Goal: Task Accomplishment & Management: Use online tool/utility

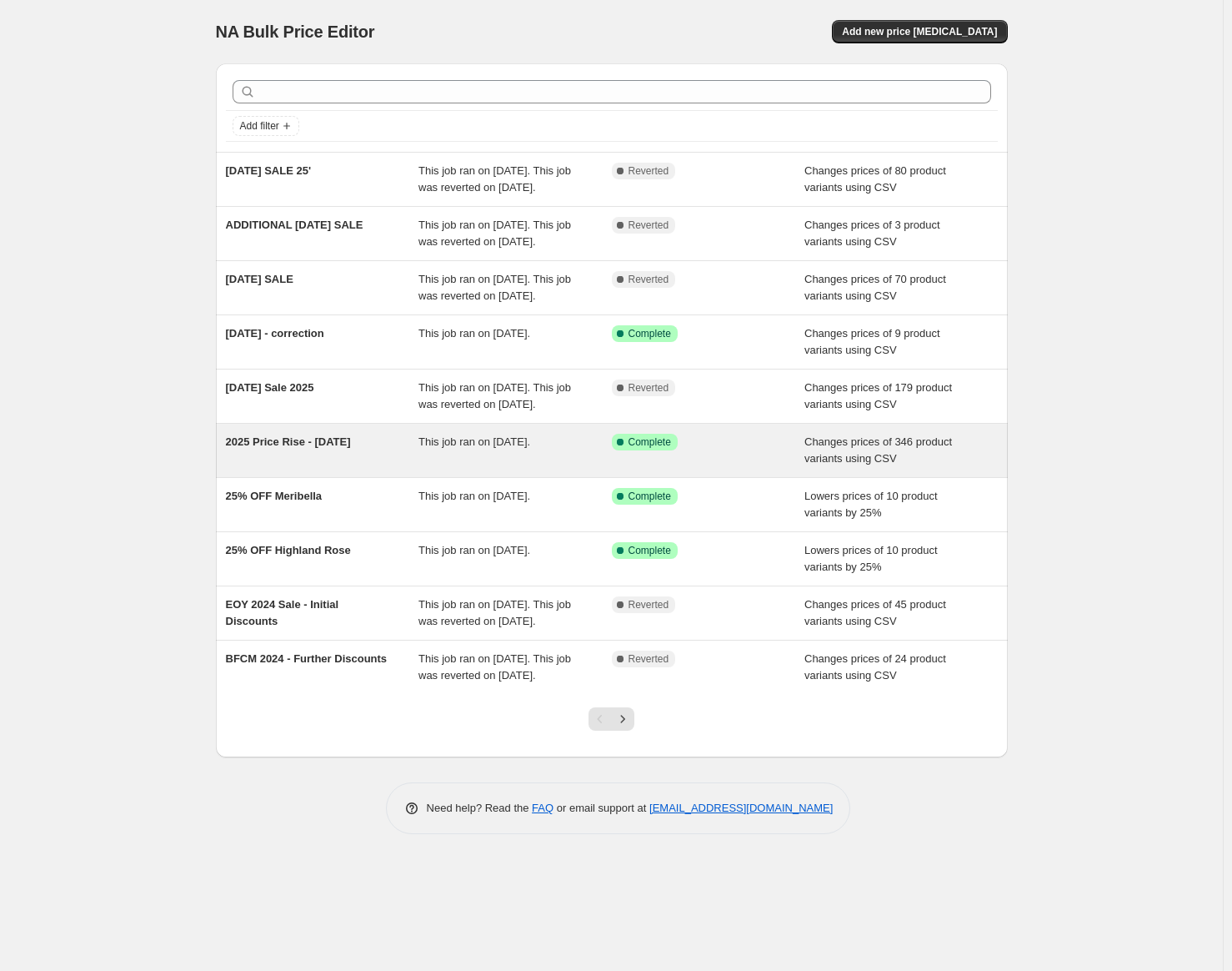
click at [345, 448] on span "2025 Price Rise - [DATE]" at bounding box center [288, 441] width 125 height 12
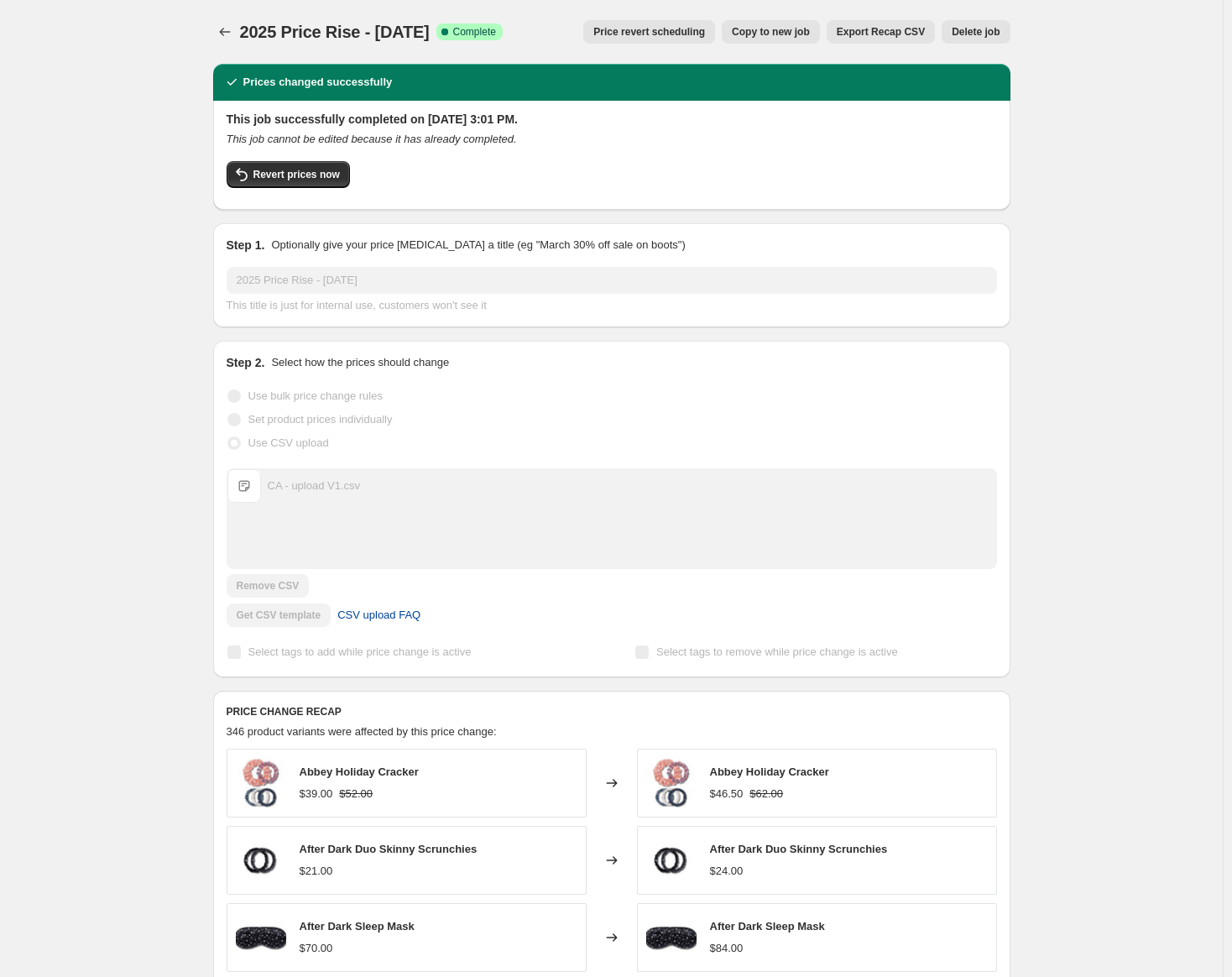
click at [410, 613] on span "CSV upload FAQ" at bounding box center [379, 615] width 83 height 17
click at [227, 29] on icon "Price change jobs" at bounding box center [225, 32] width 17 height 17
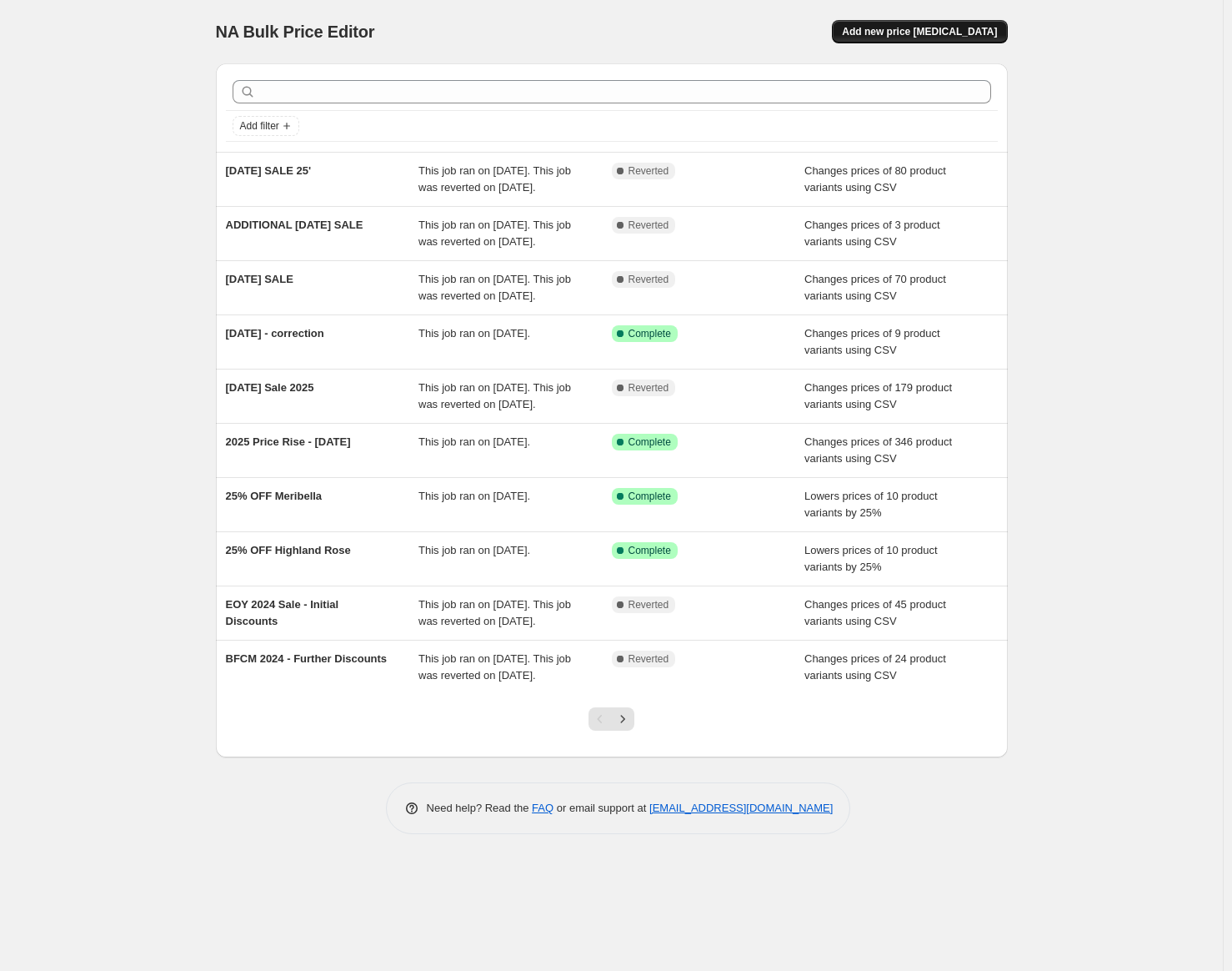
click at [884, 32] on span "Add new price [MEDICAL_DATA]" at bounding box center [920, 32] width 155 height 13
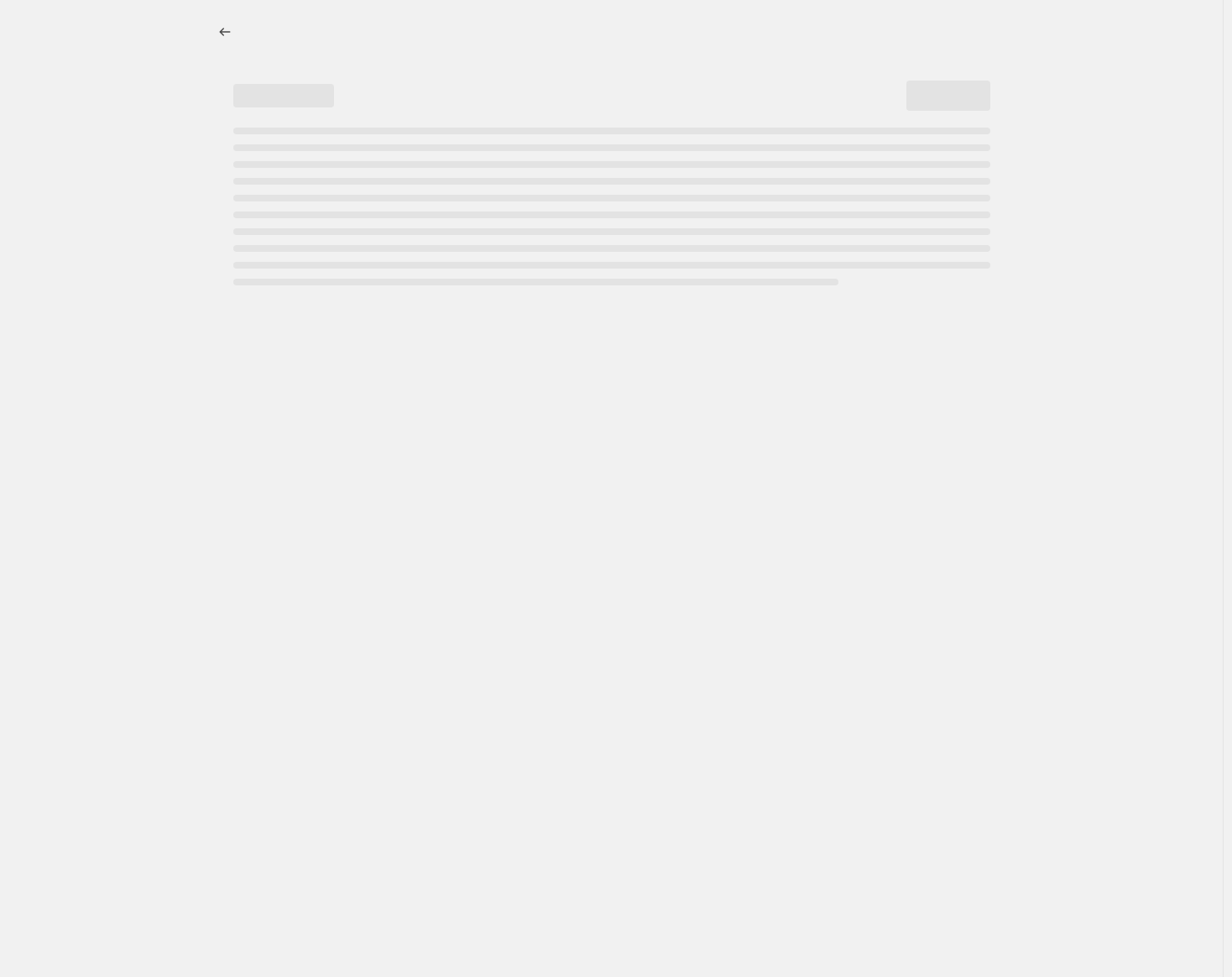
select select "percentage"
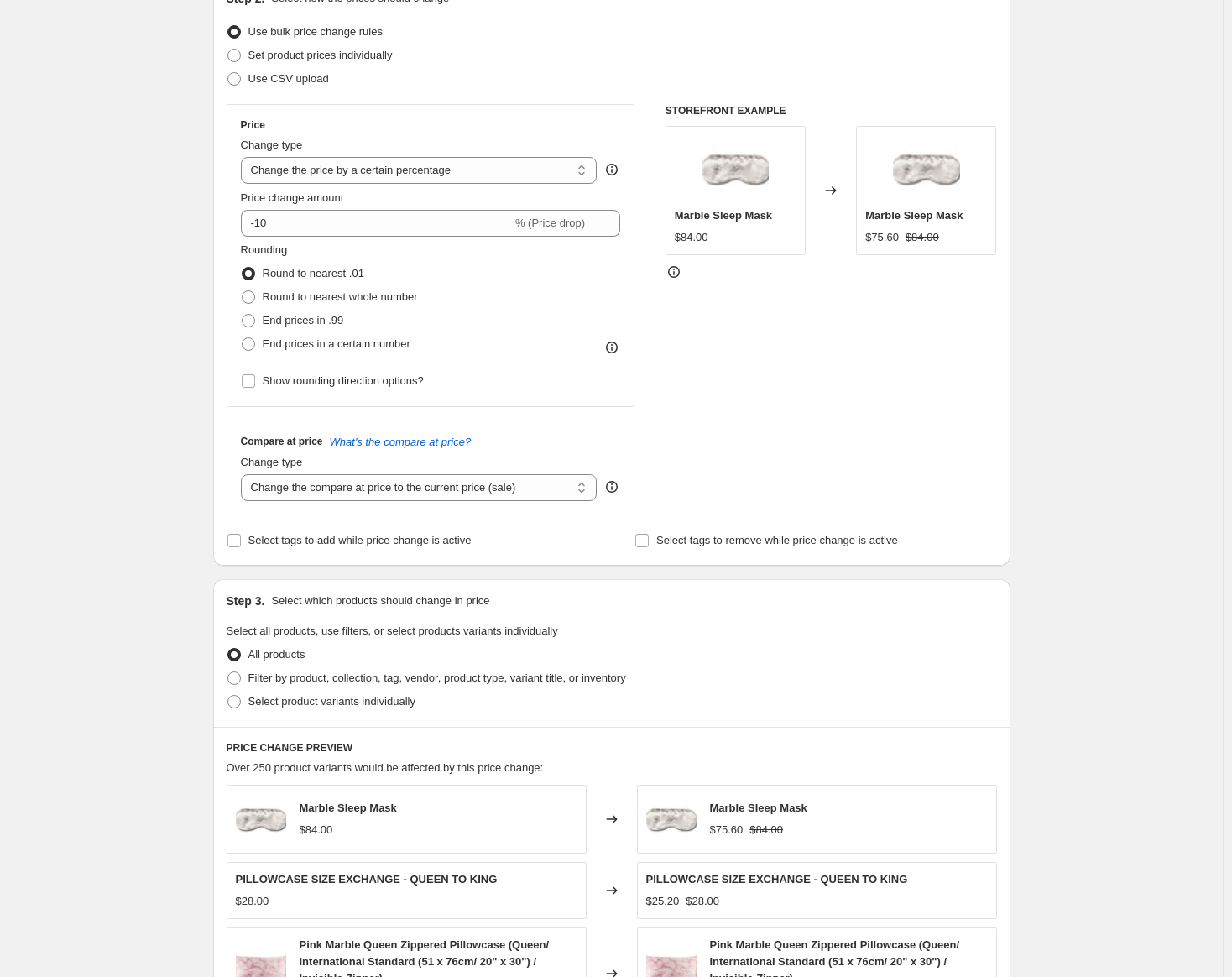
scroll to position [41, 0]
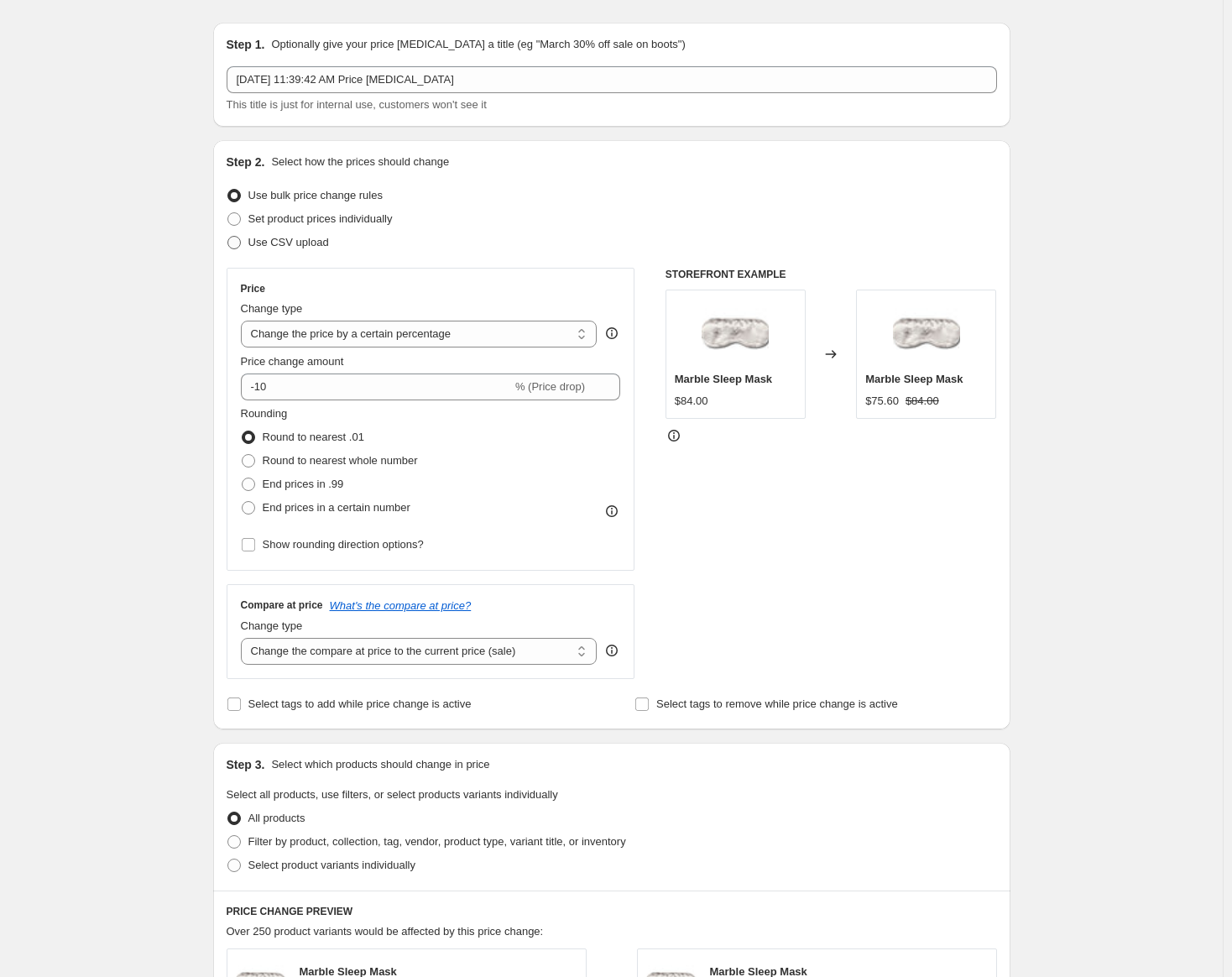
click at [271, 241] on span "Use CSV upload" at bounding box center [288, 241] width 80 height 12
click at [228, 236] on input "Use CSV upload" at bounding box center [227, 236] width 1 height 1
radio input "true"
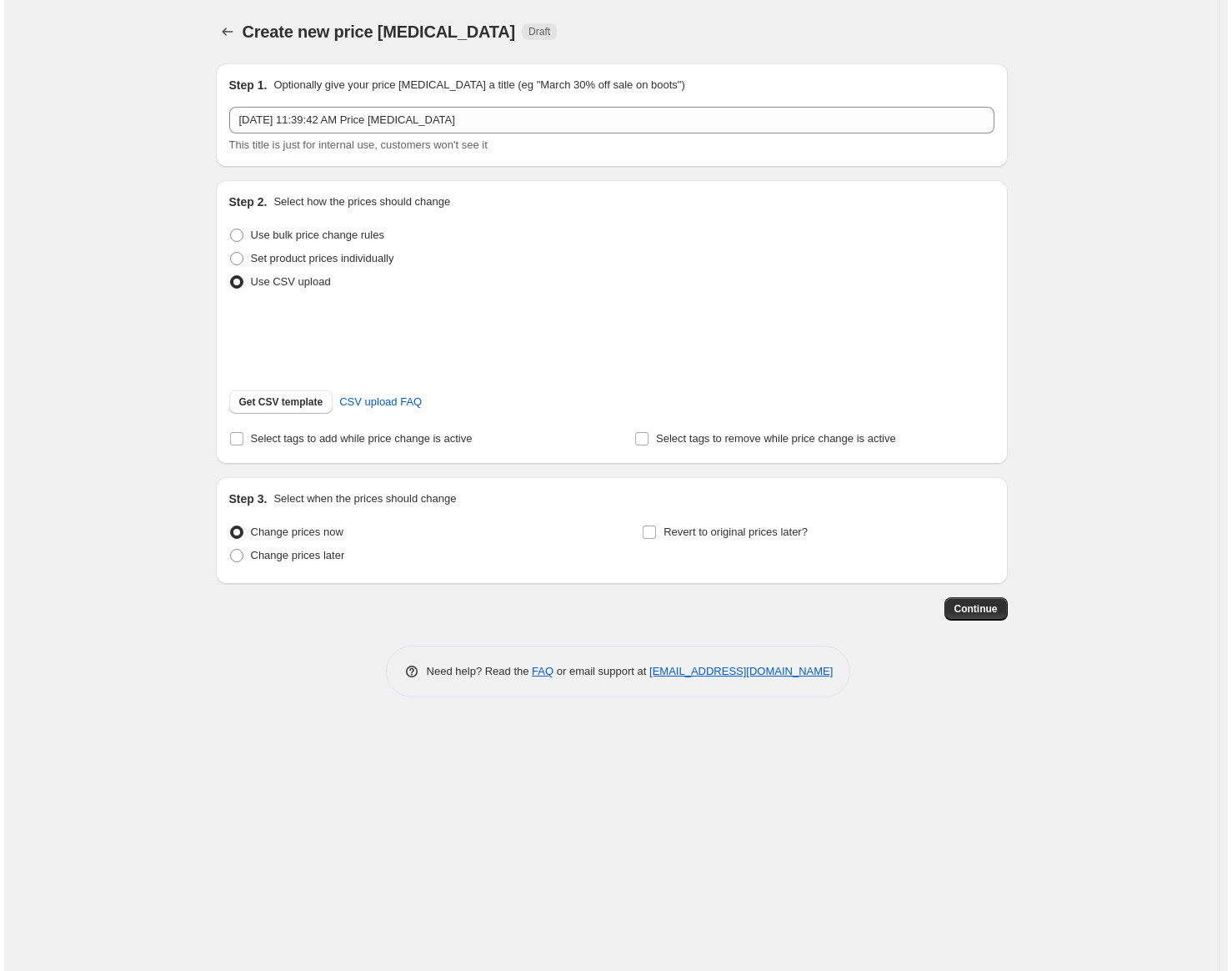
scroll to position [0, 0]
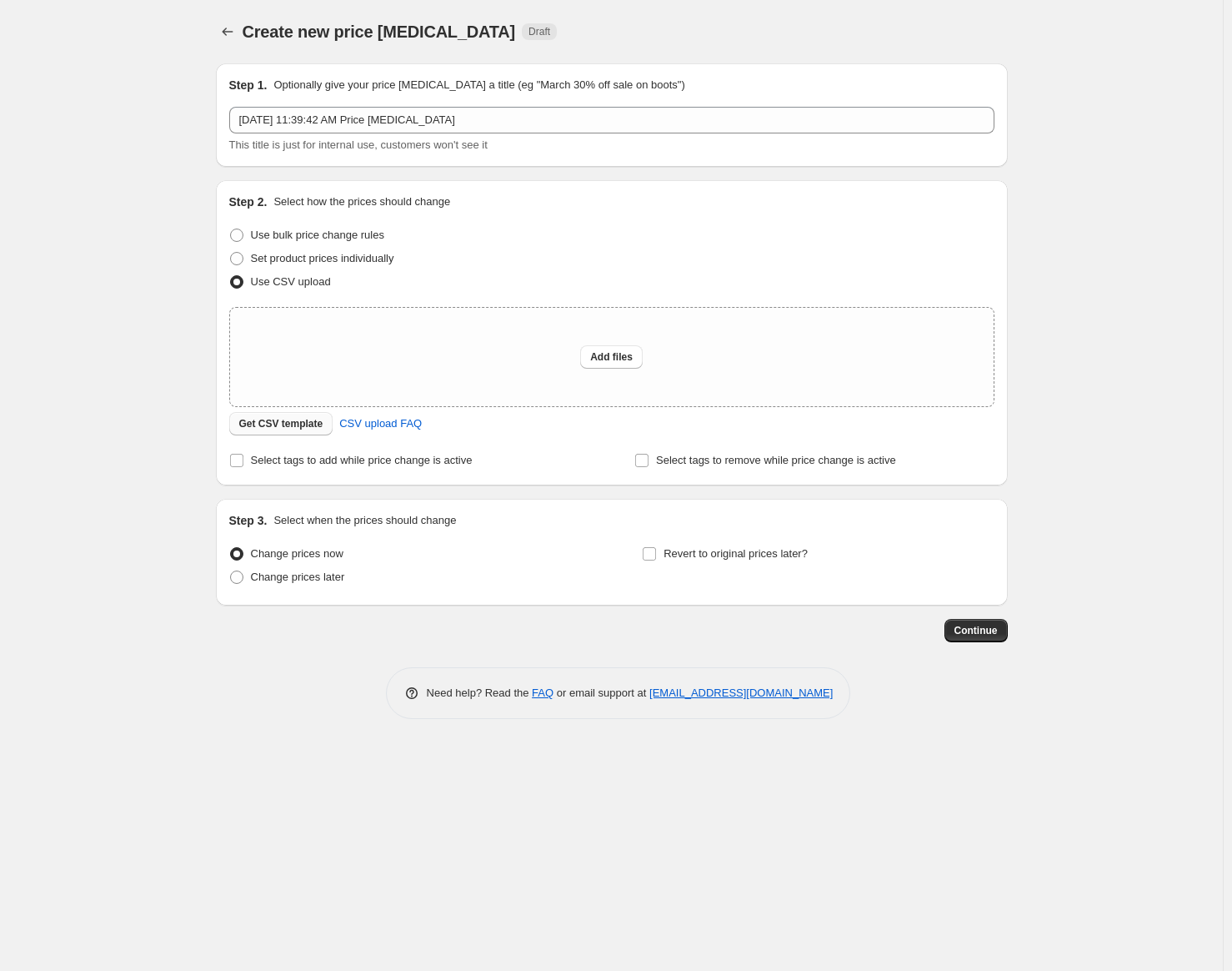
click at [286, 435] on button "Get CSV template" at bounding box center [281, 423] width 104 height 23
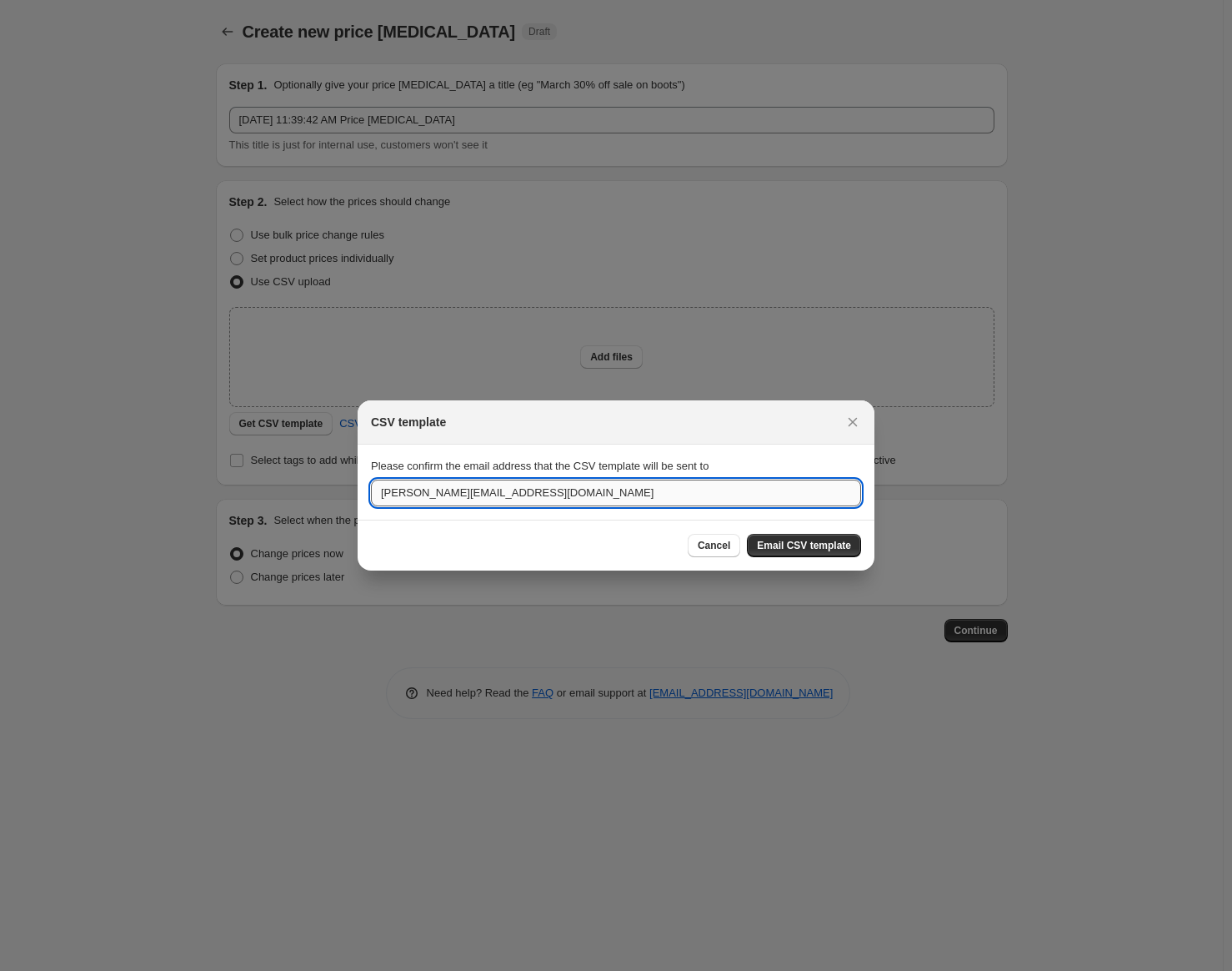
click at [642, 492] on input "[PERSON_NAME][EMAIL_ADDRESS][DOMAIN_NAME]" at bounding box center [616, 493] width 491 height 26
drag, startPoint x: 402, startPoint y: 493, endPoint x: 282, endPoint y: 460, distance: 124.5
click at [285, 970] on div "CSV template Please confirm the email address that the CSV template will be sen…" at bounding box center [616, 971] width 1232 height 0
type input "[PERSON_NAME][EMAIL_ADDRESS][DOMAIN_NAME]"
click at [830, 539] on span "Email CSV template" at bounding box center [804, 545] width 95 height 13
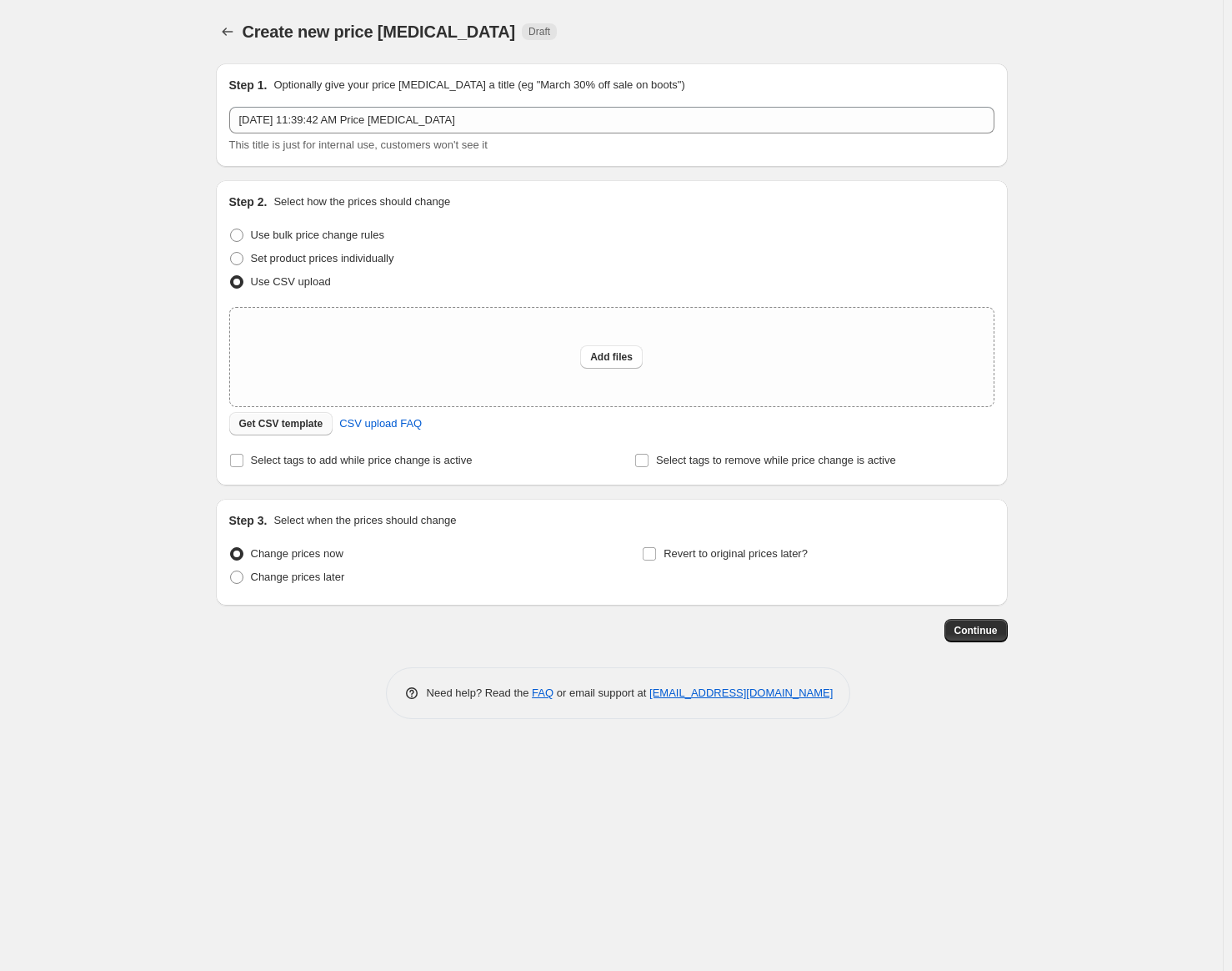
click at [313, 428] on span "Get CSV template" at bounding box center [282, 423] width 84 height 13
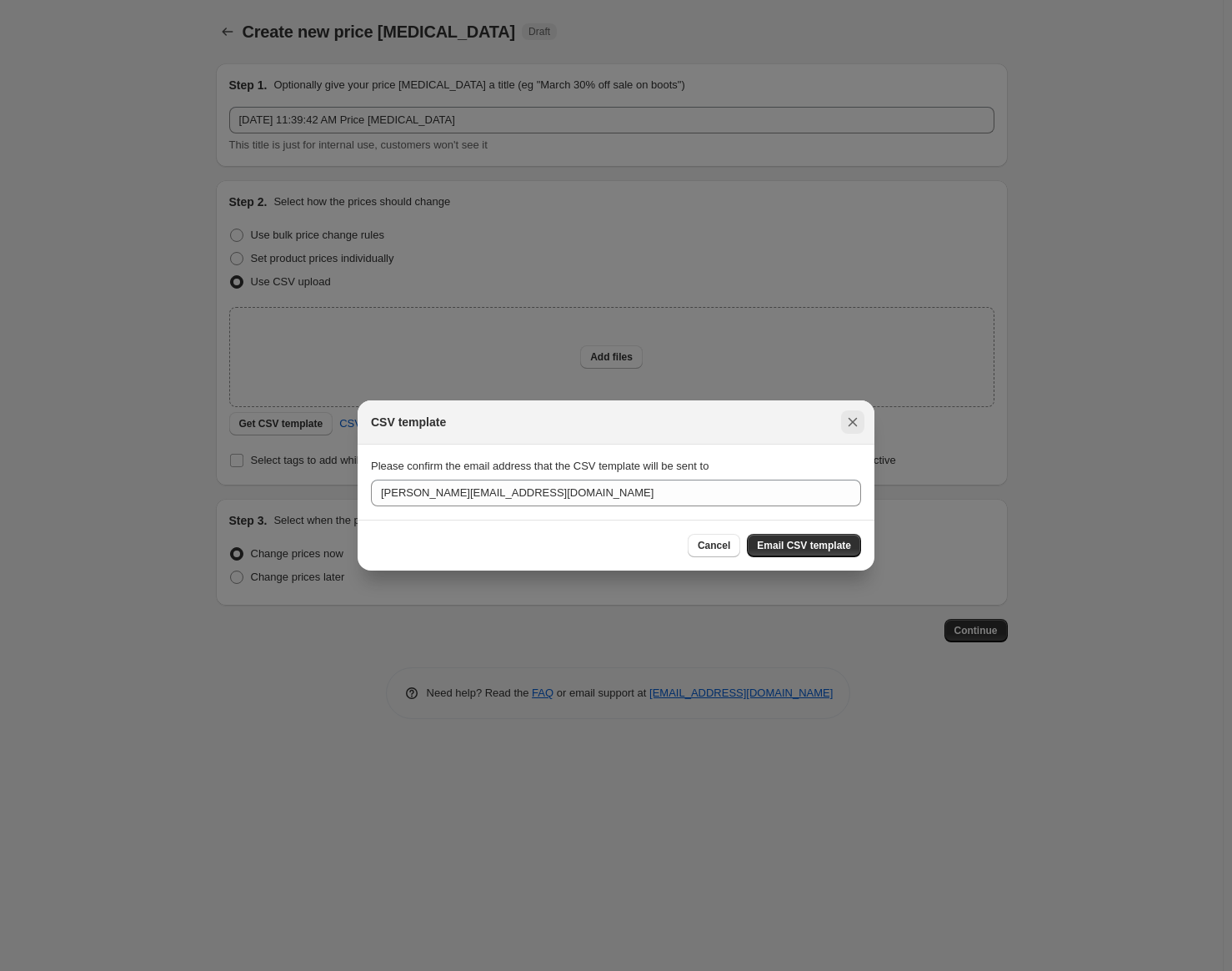
click at [852, 425] on icon "Close" at bounding box center [853, 422] width 17 height 17
